Goal: Task Accomplishment & Management: Manage account settings

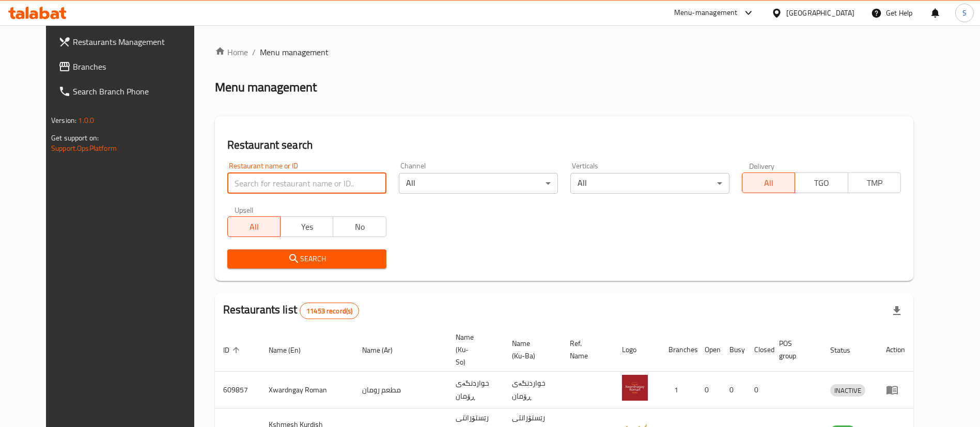
type input "n"
type input "naranj"
click button "Search" at bounding box center [306, 259] width 159 height 19
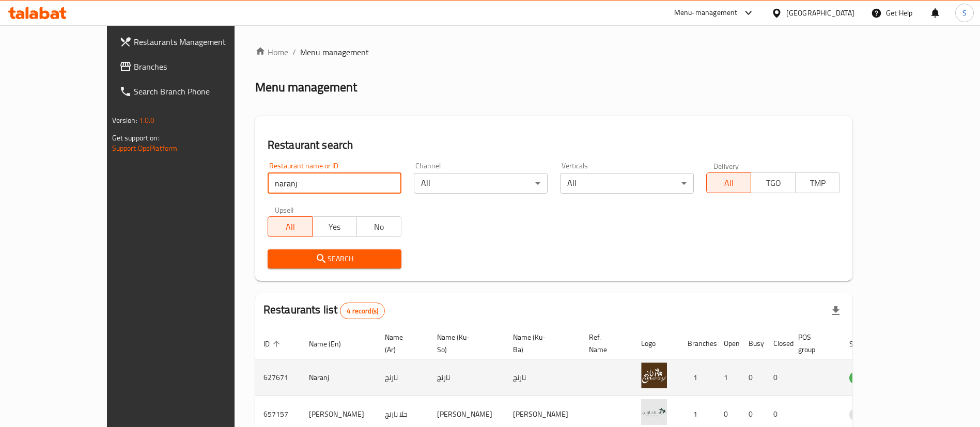
click at [917, 374] on icon "enhanced table" at bounding box center [911, 378] width 11 height 9
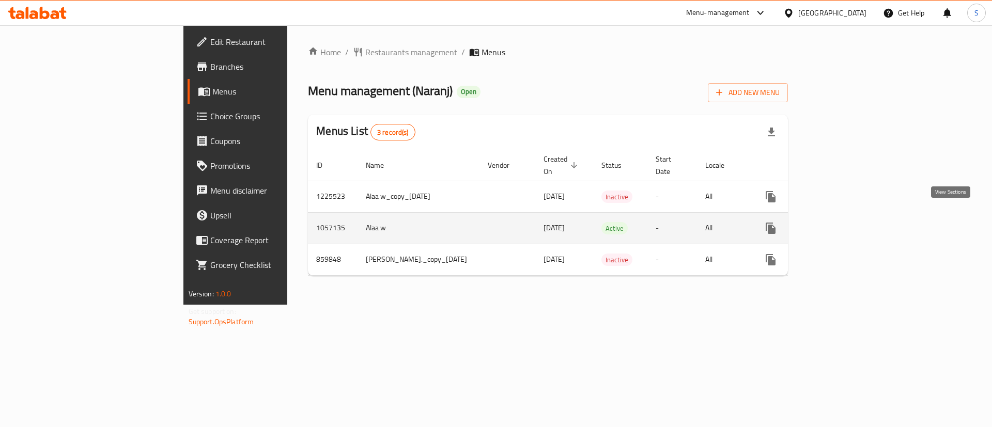
click at [850, 224] on icon "enhanced table" at bounding box center [845, 228] width 9 height 9
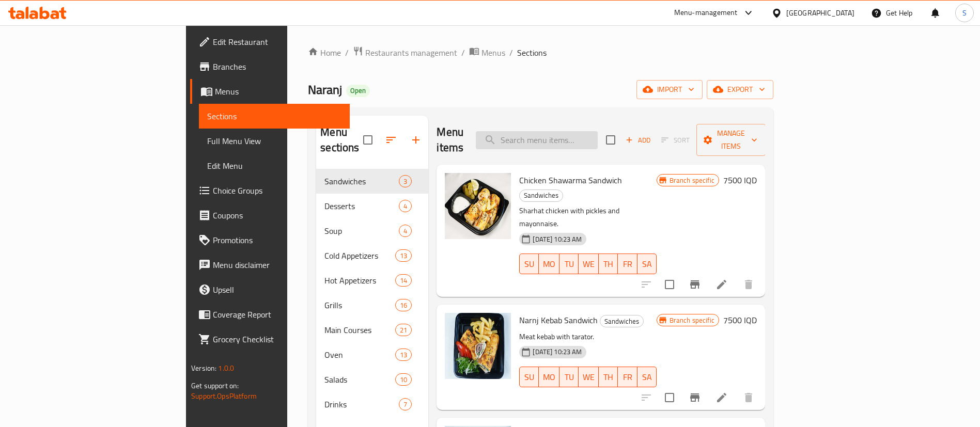
click at [597, 141] on input "search" at bounding box center [537, 140] width 122 height 18
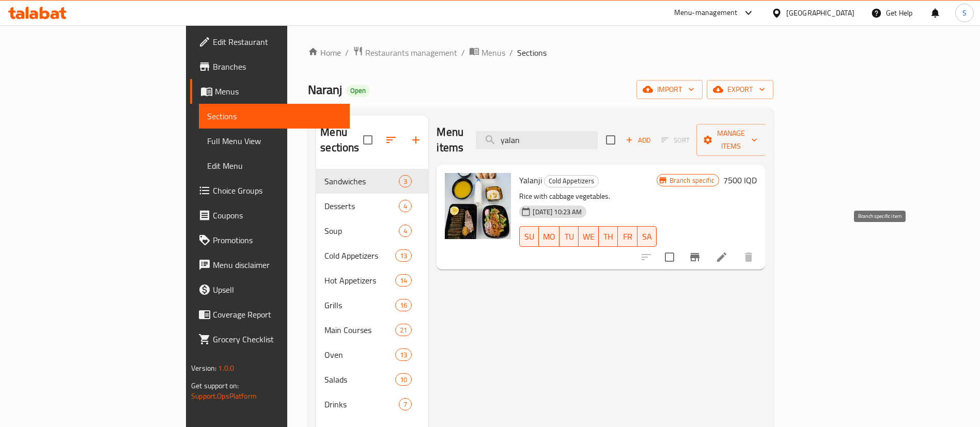
type input "yalan"
click at [707, 250] on button "Branch-specific-item" at bounding box center [695, 257] width 25 height 25
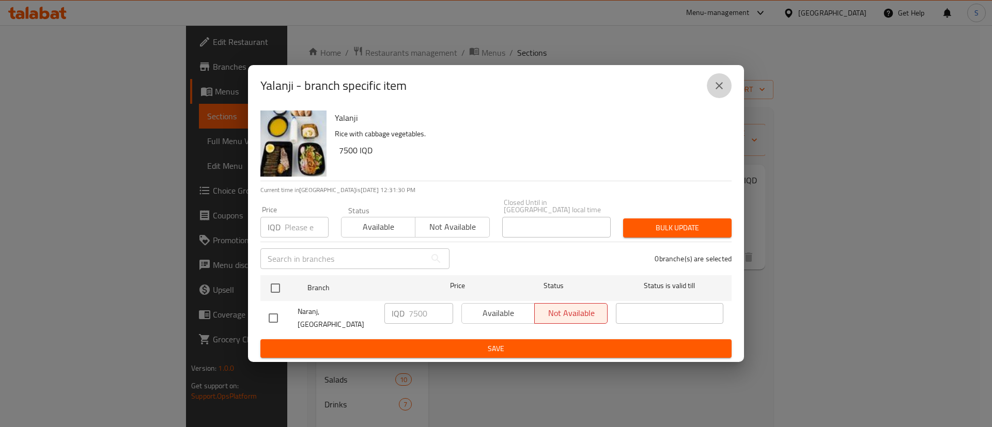
click at [719, 84] on button "close" at bounding box center [719, 85] width 25 height 25
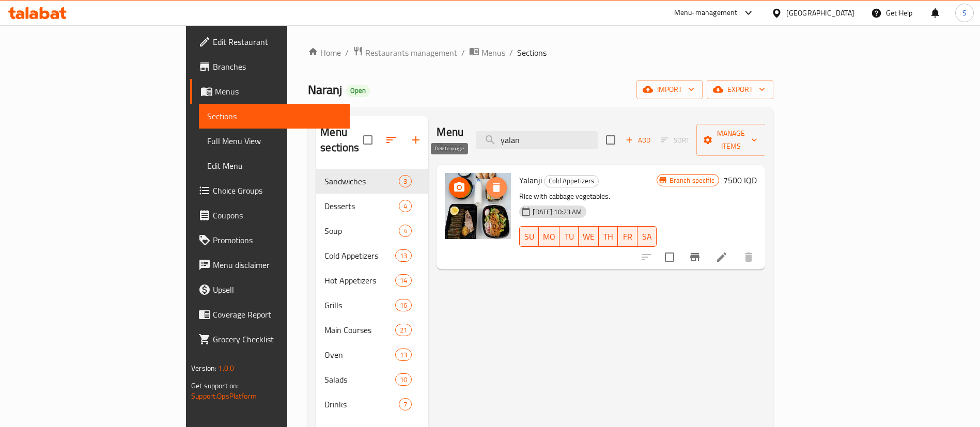
click at [486, 181] on button "delete image" at bounding box center [496, 187] width 21 height 21
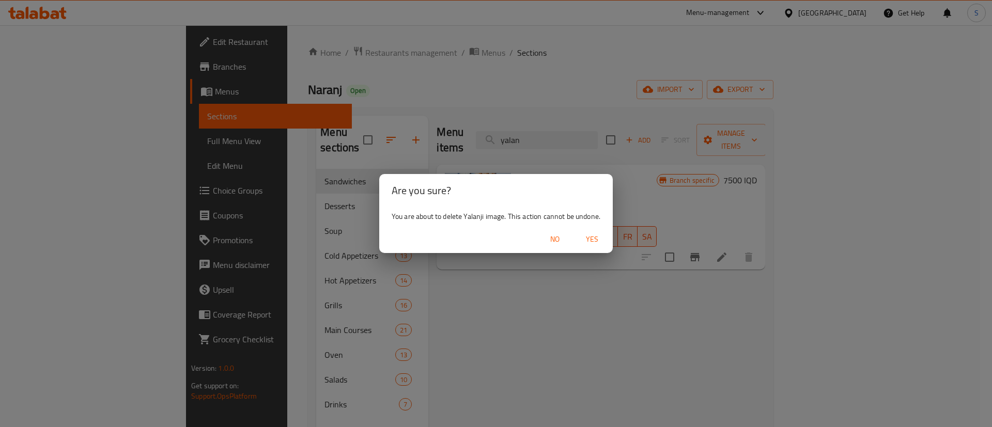
click at [583, 235] on span "Yes" at bounding box center [592, 239] width 25 height 13
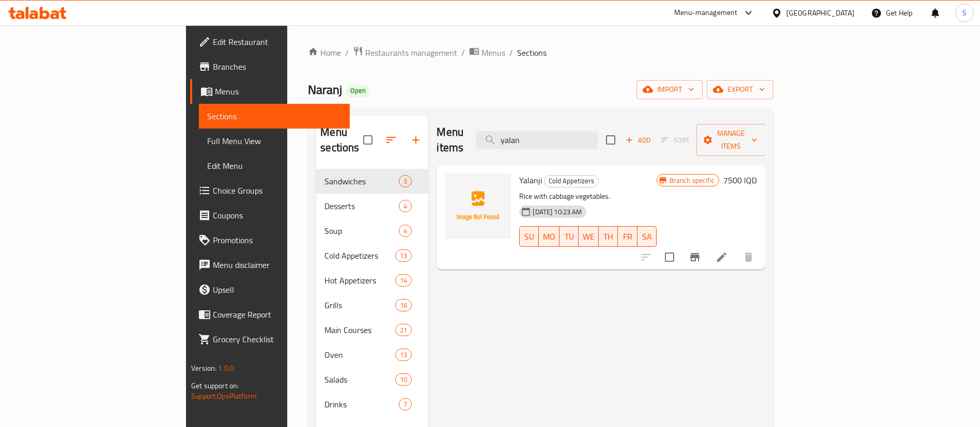
click at [736, 248] on li at bounding box center [721, 257] width 29 height 19
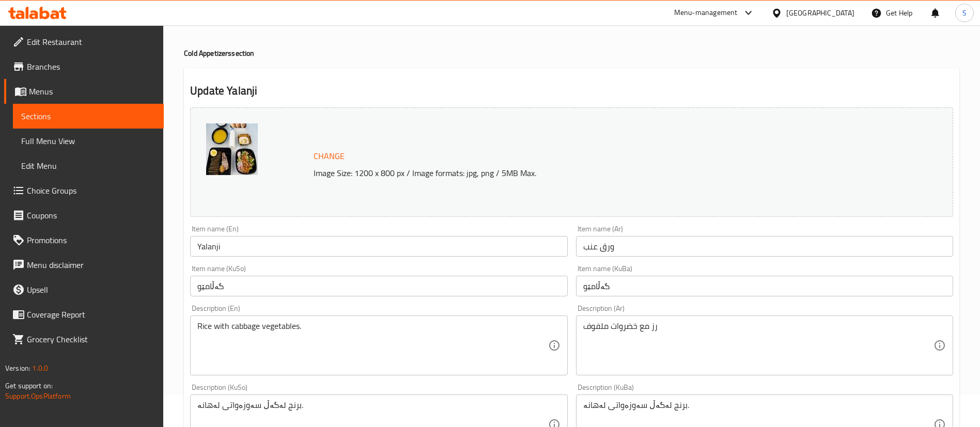
scroll to position [33, 0]
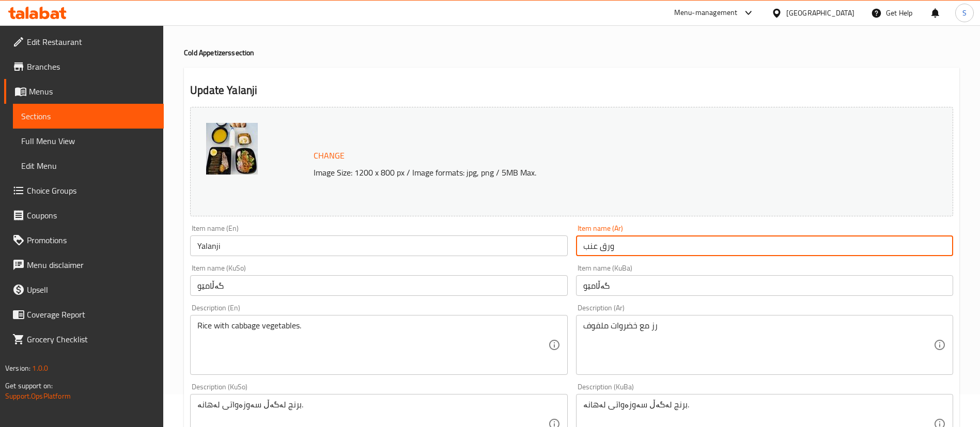
drag, startPoint x: 637, startPoint y: 250, endPoint x: 469, endPoint y: 248, distance: 168.5
click at [469, 248] on div "Change Image Size: 1200 x 800 px / Image formats: jpg, png / 5MB Max. Item name…" at bounding box center [572, 392] width 772 height 579
drag, startPoint x: 629, startPoint y: 251, endPoint x: 492, endPoint y: 259, distance: 137.7
click at [492, 259] on div "Change Image Size: 1200 x 800 px / Image formats: jpg, png / 5MB Max. Item name…" at bounding box center [572, 392] width 772 height 579
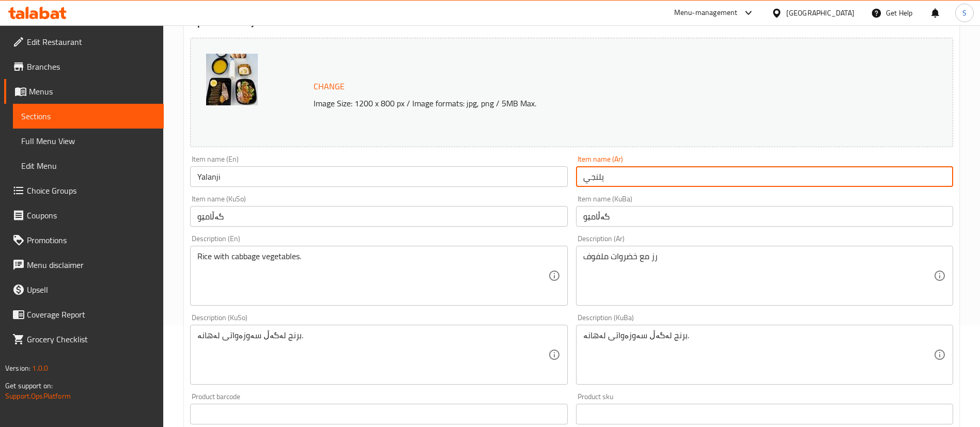
scroll to position [102, 0]
type input "يلنجي"
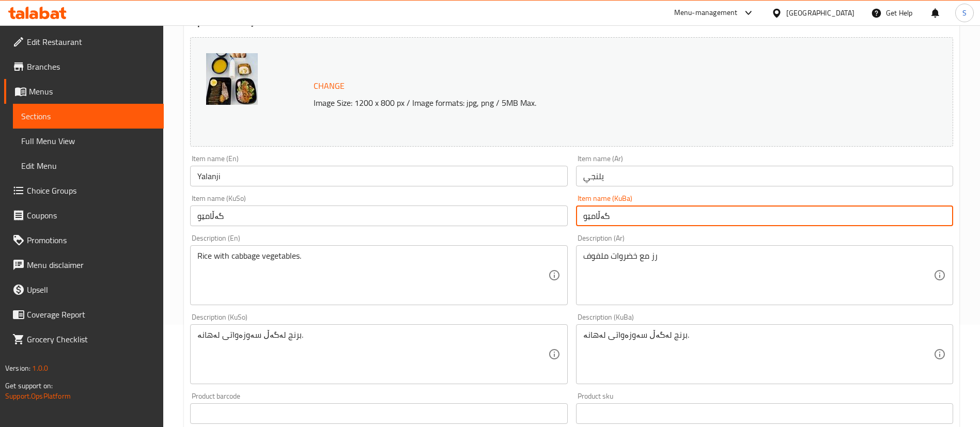
drag, startPoint x: 627, startPoint y: 215, endPoint x: 519, endPoint y: 211, distance: 108.6
click at [519, 211] on div "Change Image Size: 1200 x 800 px / Image formats: jpg, png / 5MB Max. Item name…" at bounding box center [572, 322] width 772 height 579
type input "ی"
type input "یەڵەنجی"
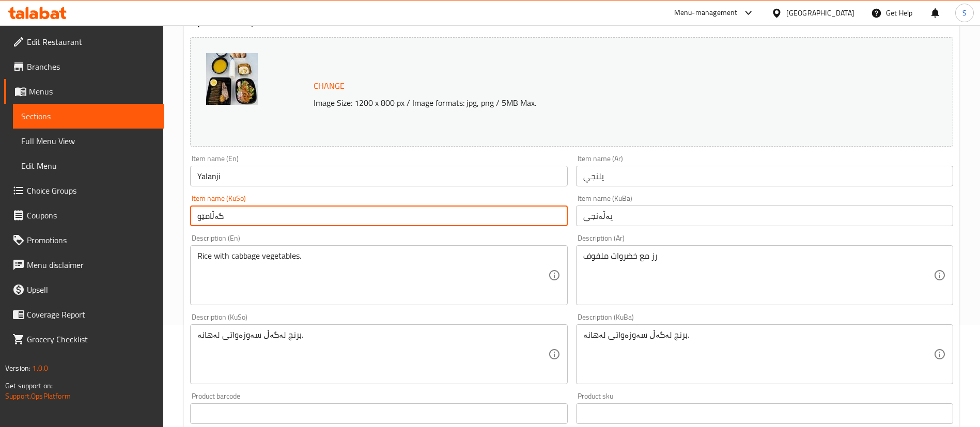
drag, startPoint x: 479, startPoint y: 213, endPoint x: 37, endPoint y: 200, distance: 442.0
click at [37, 200] on div "Edit Restaurant Branches Menus Sections Full Menu View Edit Menu Choice Groups …" at bounding box center [490, 342] width 980 height 839
type input "ڤ"
paste input "یەڵەنجی"
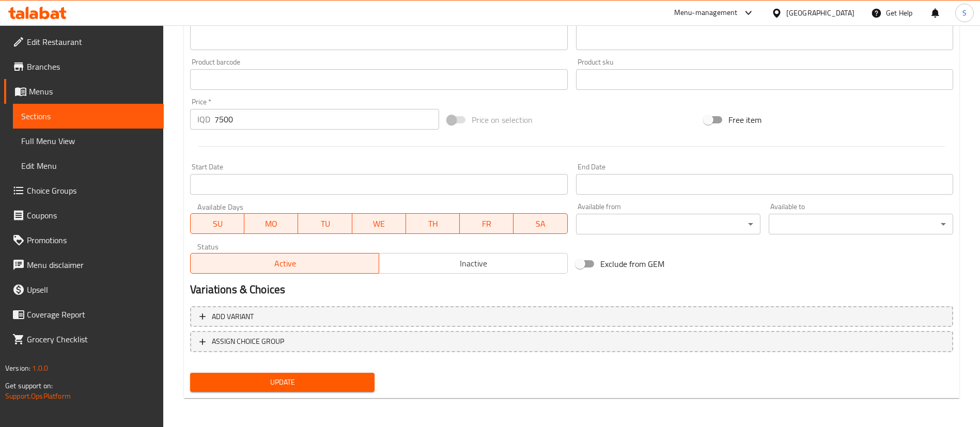
type input "یەڵەنجی"
drag, startPoint x: 281, startPoint y: 388, endPoint x: 394, endPoint y: 257, distance: 172.9
click at [281, 388] on span "Update" at bounding box center [282, 382] width 168 height 13
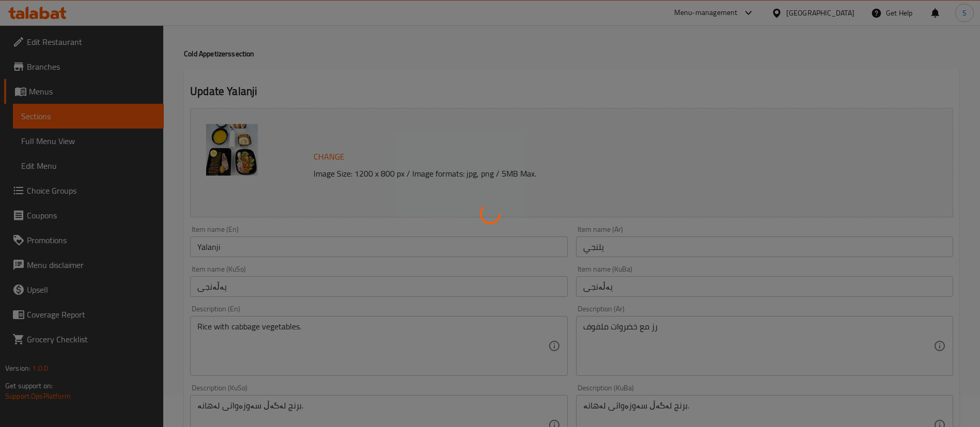
scroll to position [0, 0]
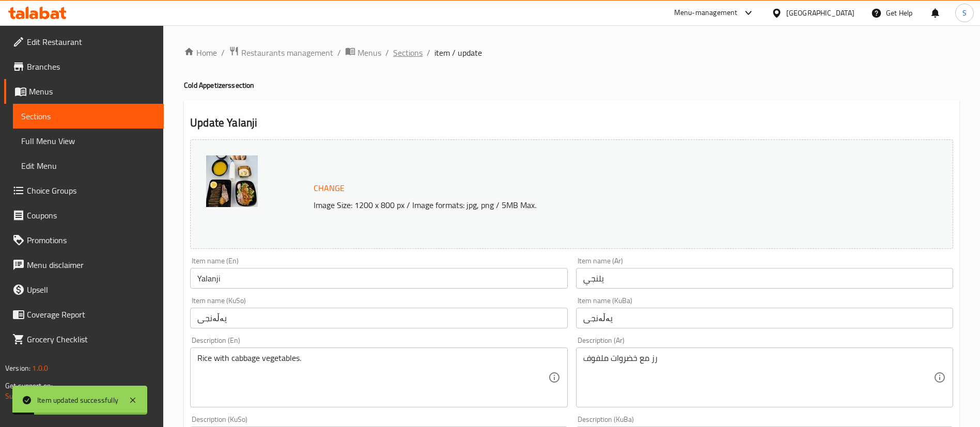
click at [405, 54] on span "Sections" at bounding box center [407, 53] width 29 height 12
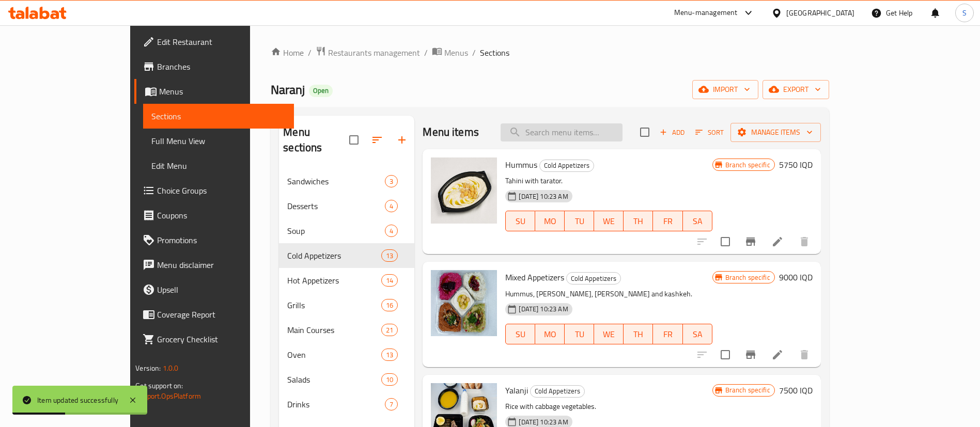
click at [614, 135] on input "search" at bounding box center [562, 133] width 122 height 18
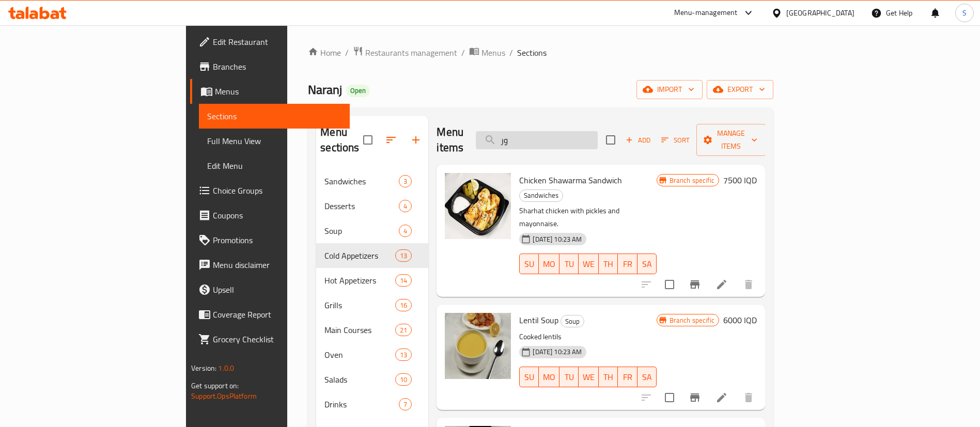
type input "ورق"
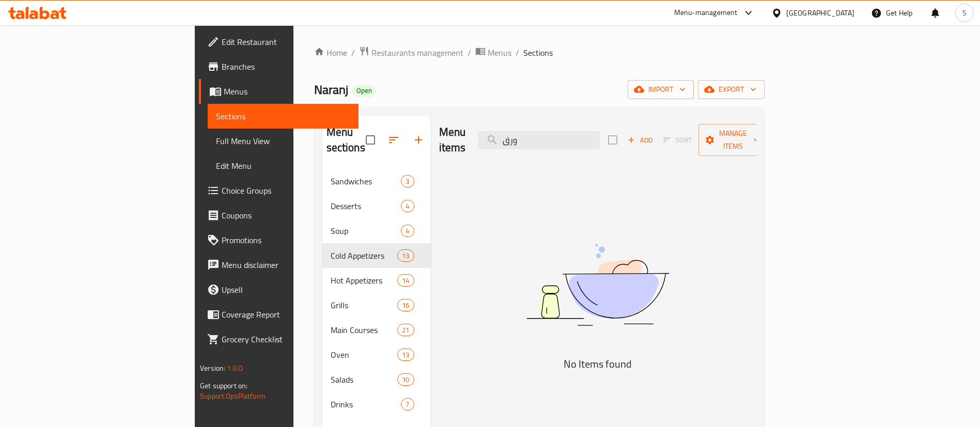
drag, startPoint x: 614, startPoint y: 135, endPoint x: 528, endPoint y: 131, distance: 86.9
click at [528, 131] on div "Menu items ورق Add Sort Manage items" at bounding box center [597, 140] width 317 height 49
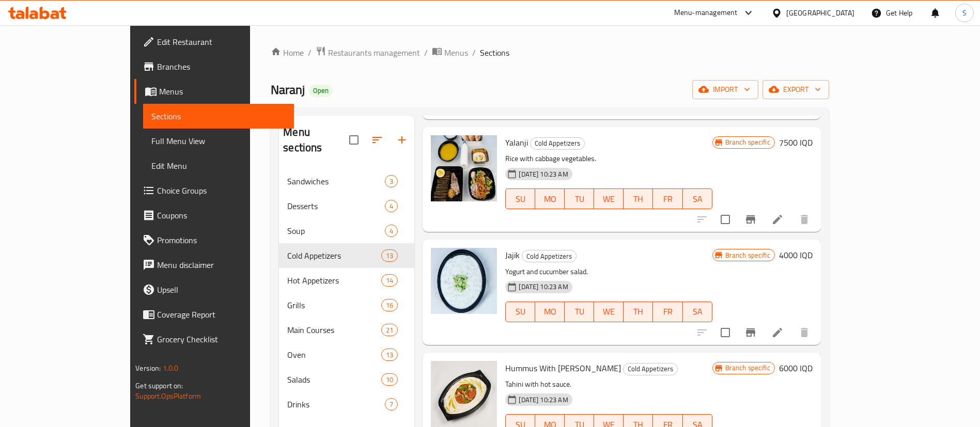
scroll to position [246, 0]
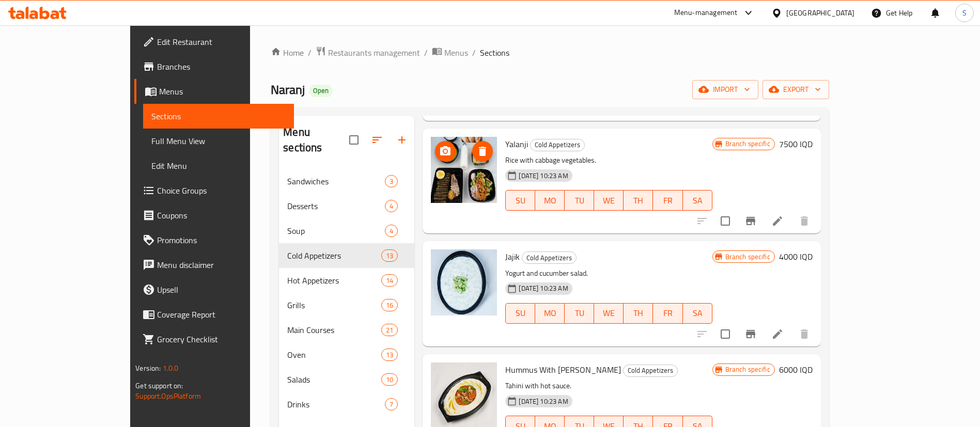
click at [476, 153] on icon "delete image" at bounding box center [482, 151] width 12 height 12
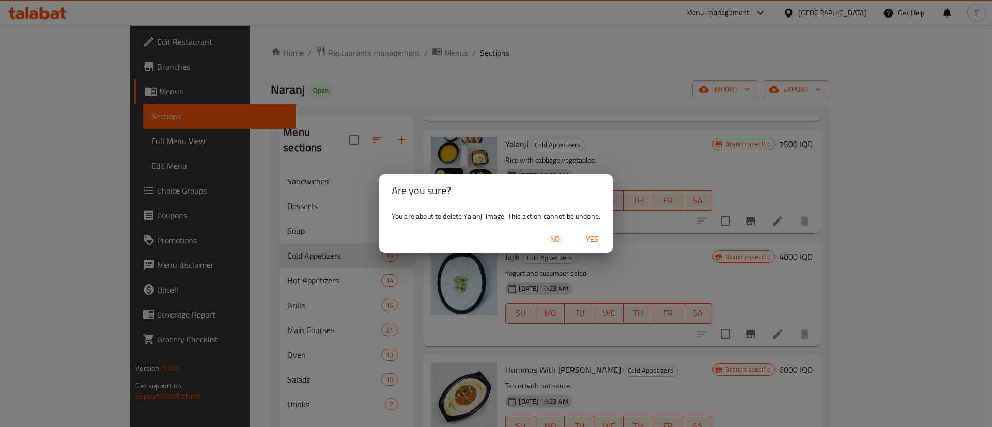
click at [599, 241] on span "Yes" at bounding box center [592, 239] width 25 height 13
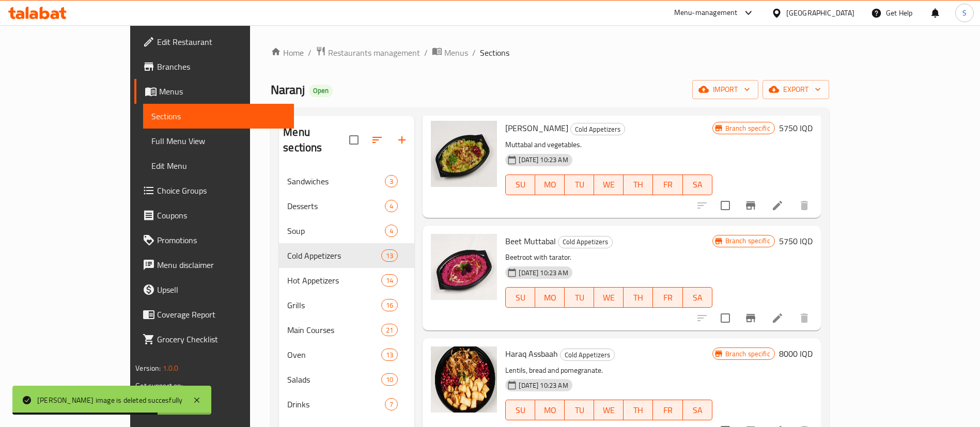
scroll to position [1066, 0]
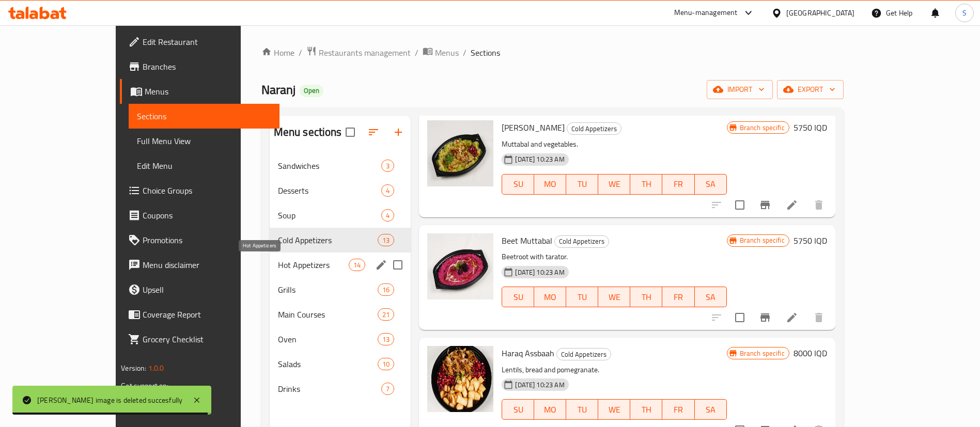
click at [284, 261] on span "Hot Appetizers" at bounding box center [313, 265] width 71 height 12
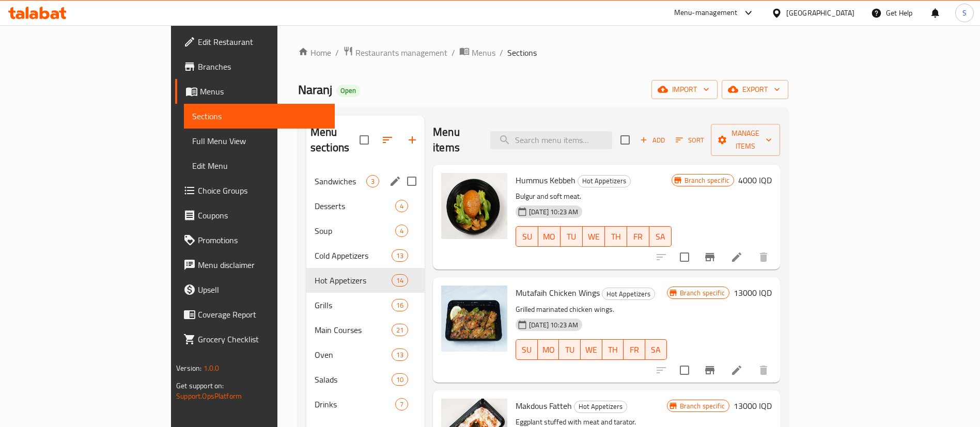
click at [315, 175] on span "Sandwiches" at bounding box center [341, 181] width 52 height 12
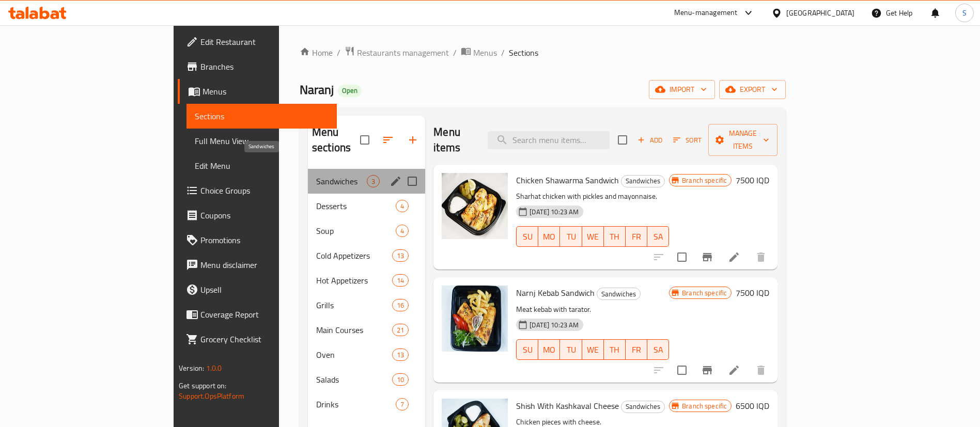
click at [316, 175] on span "Sandwiches" at bounding box center [341, 181] width 51 height 12
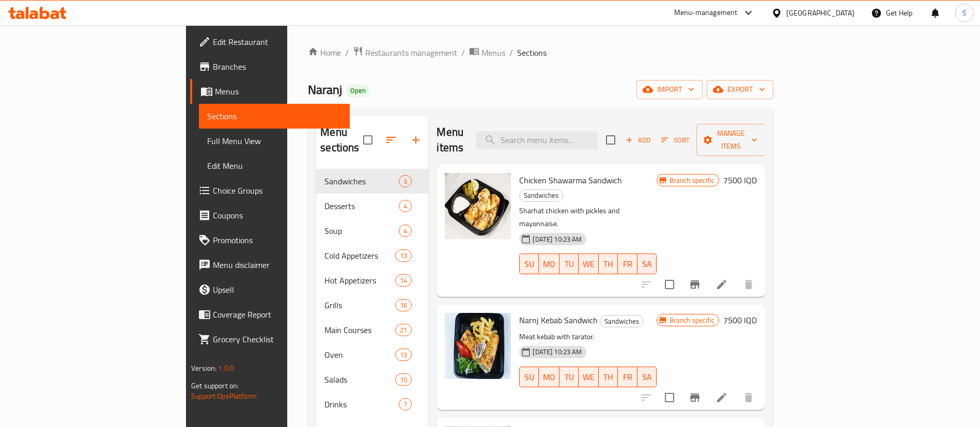
click at [774, 100] on div "Home / Restaurants management / Menus / Sections Naranj Open import export Menu…" at bounding box center [541, 298] width 466 height 505
click at [774, 97] on button "export" at bounding box center [740, 89] width 67 height 19
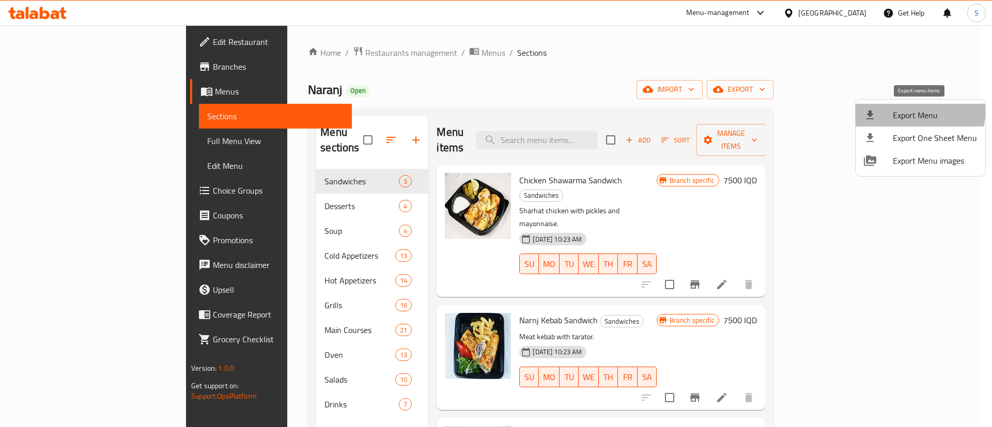
click at [904, 109] on span "Export Menu" at bounding box center [935, 115] width 84 height 12
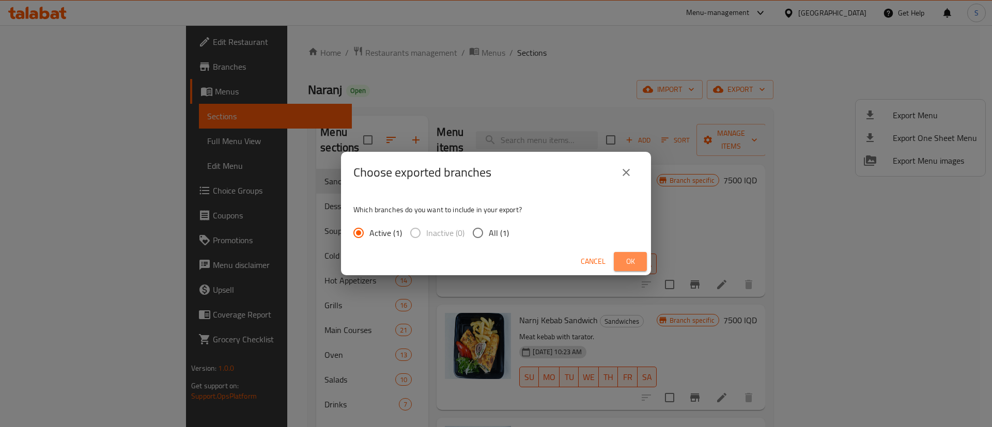
click at [621, 263] on button "Ok" at bounding box center [630, 261] width 33 height 19
